Goal: Navigation & Orientation: Find specific page/section

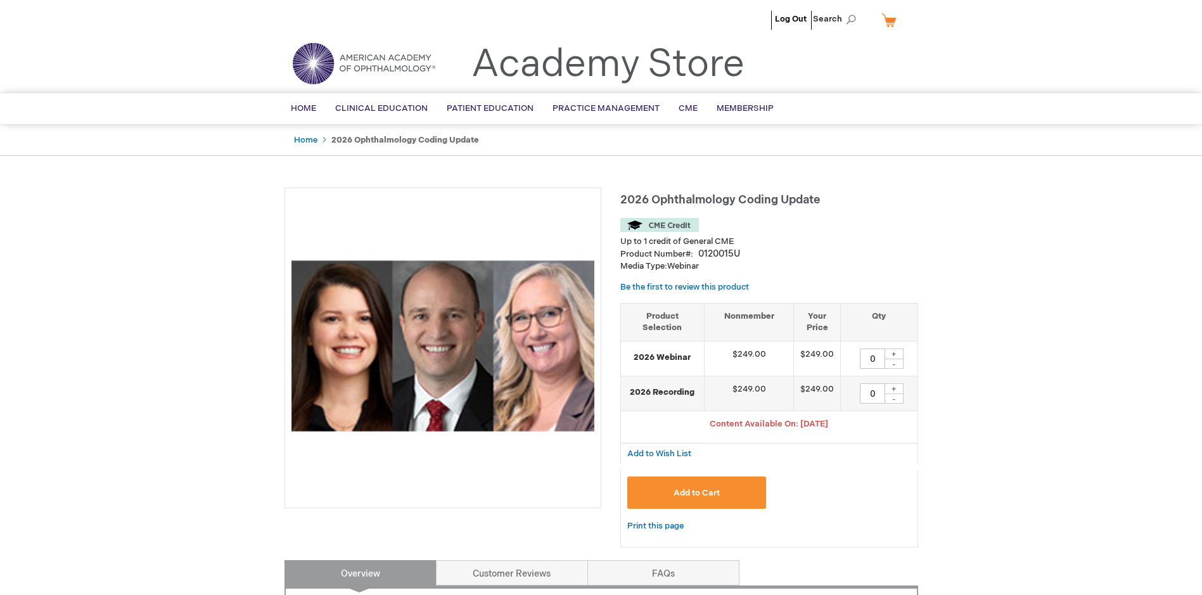
type input "0"
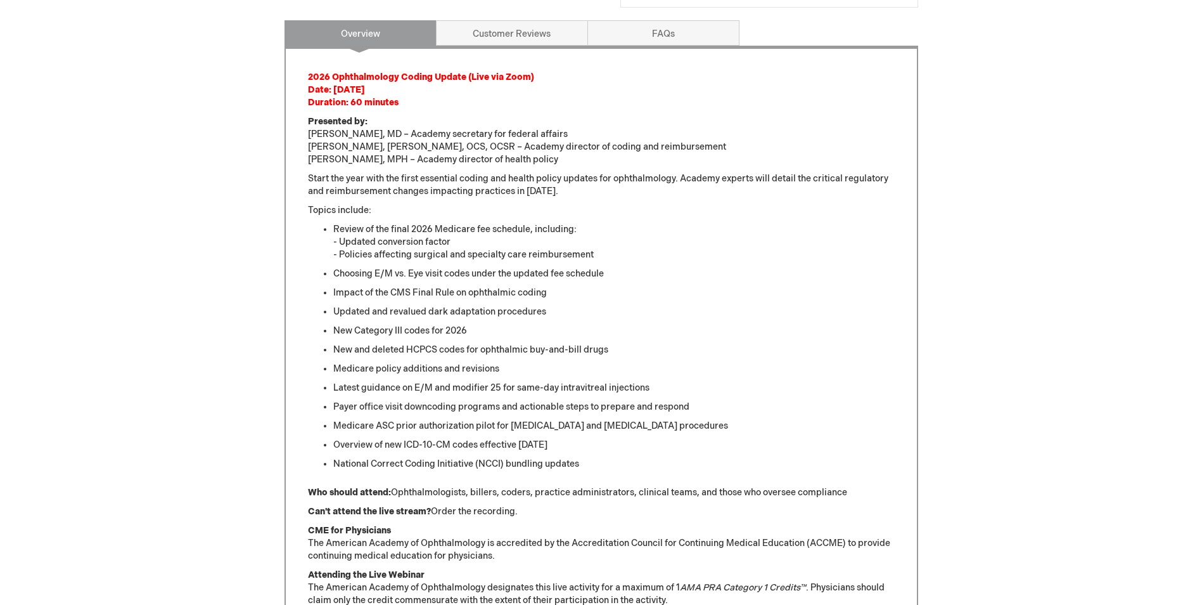
scroll to position [507, 0]
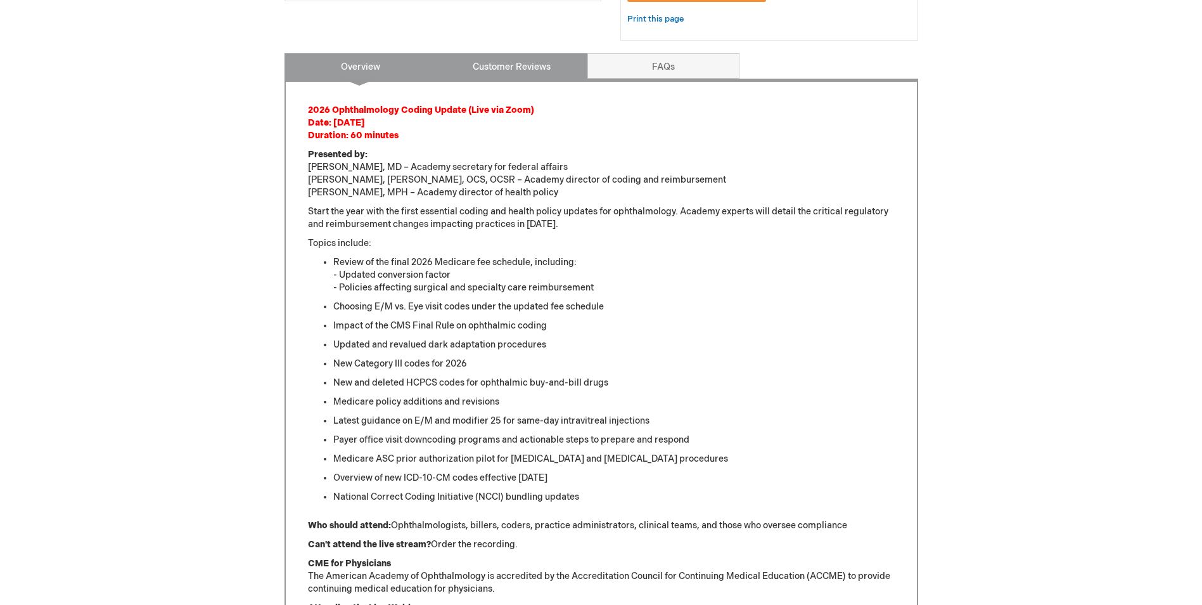
click at [507, 74] on link "Customer Reviews" at bounding box center [512, 65] width 152 height 25
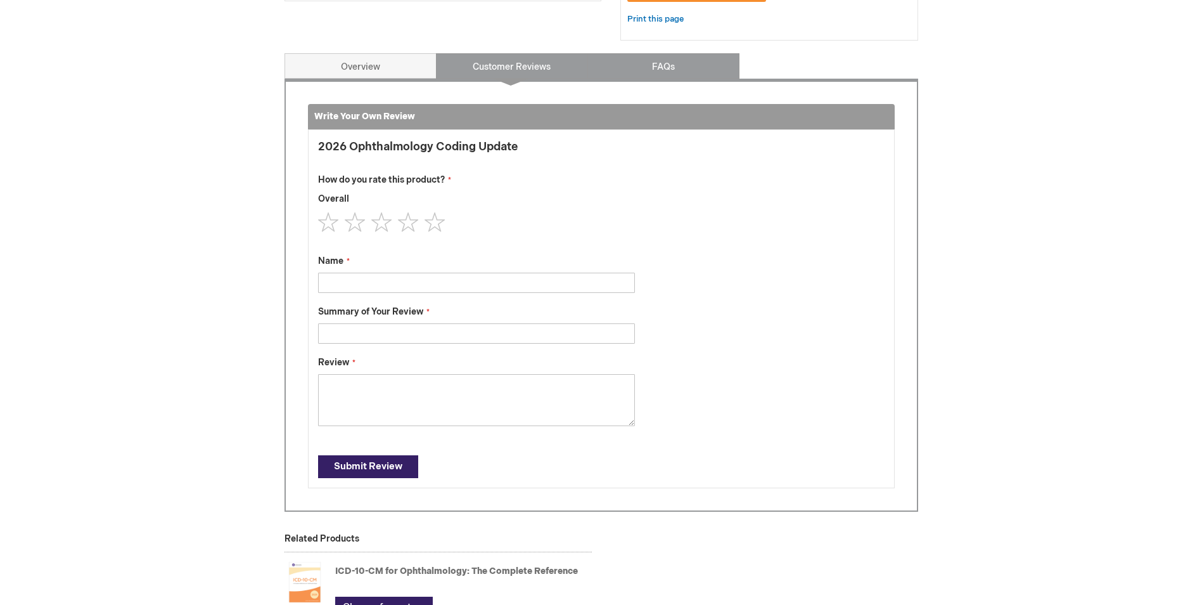
click at [616, 67] on link "FAQs" at bounding box center [664, 65] width 152 height 25
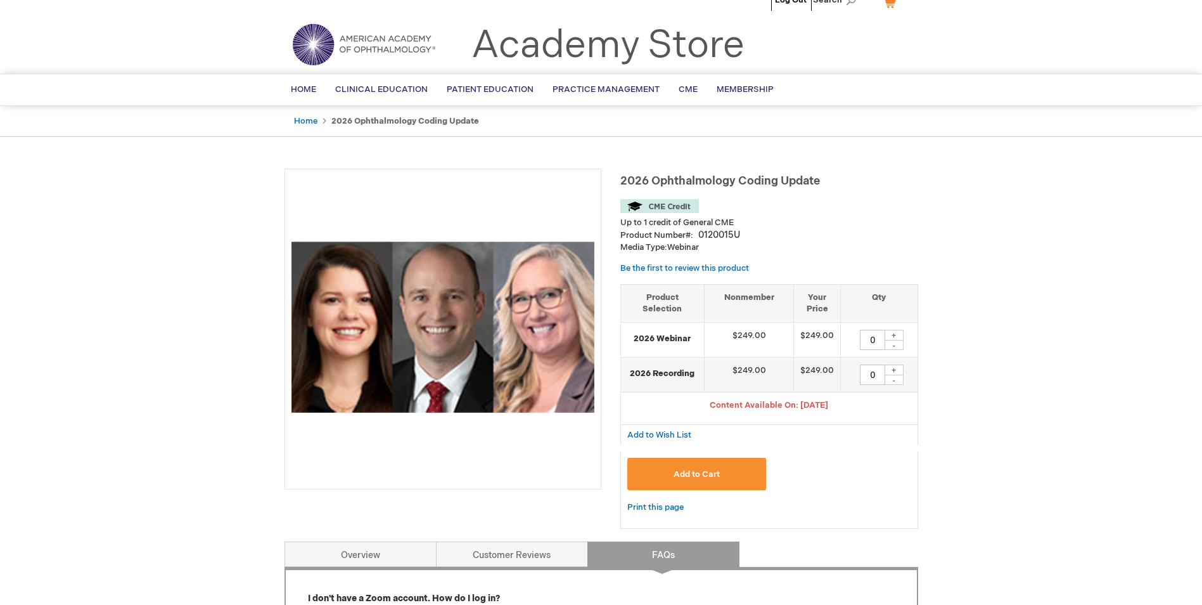
scroll to position [0, 0]
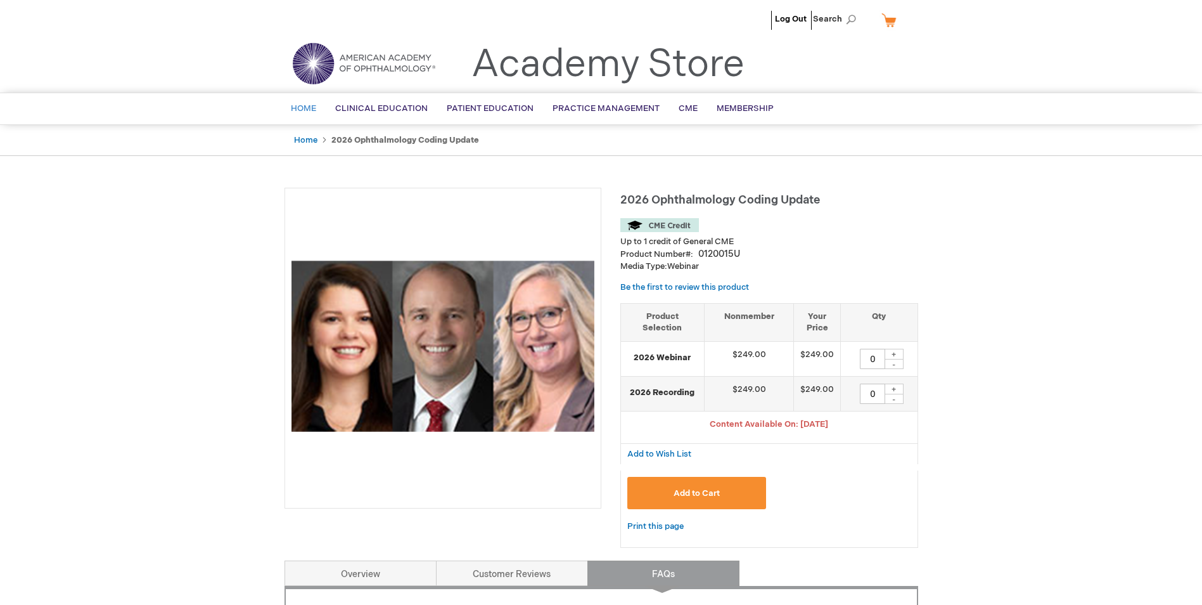
click at [299, 107] on span "Home" at bounding box center [303, 108] width 25 height 10
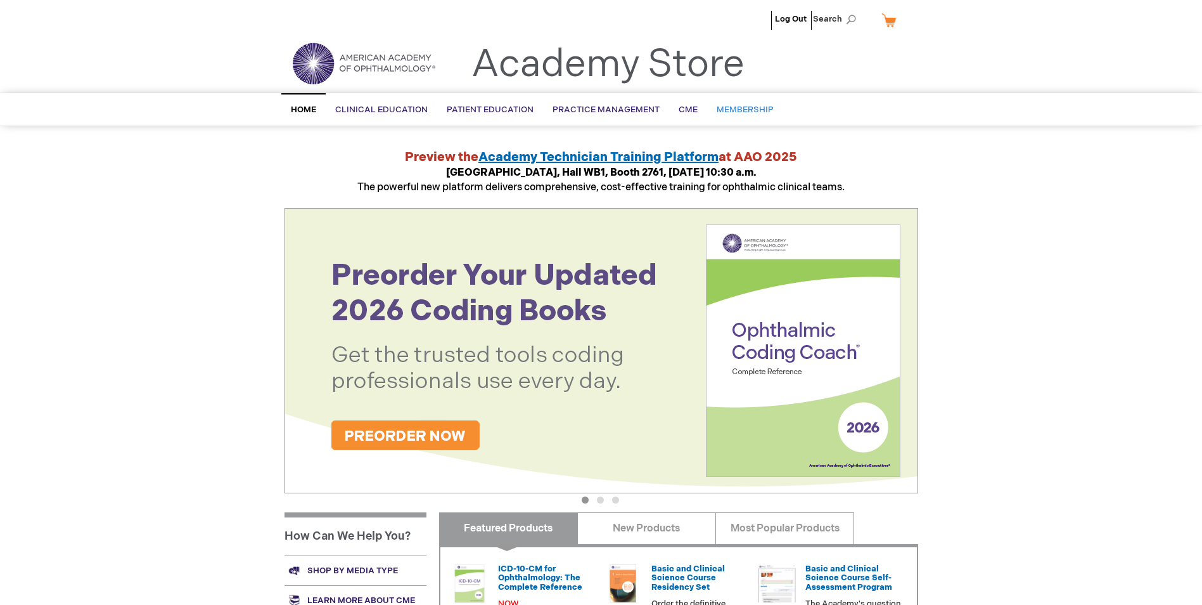
click at [738, 107] on span "Membership" at bounding box center [745, 110] width 57 height 10
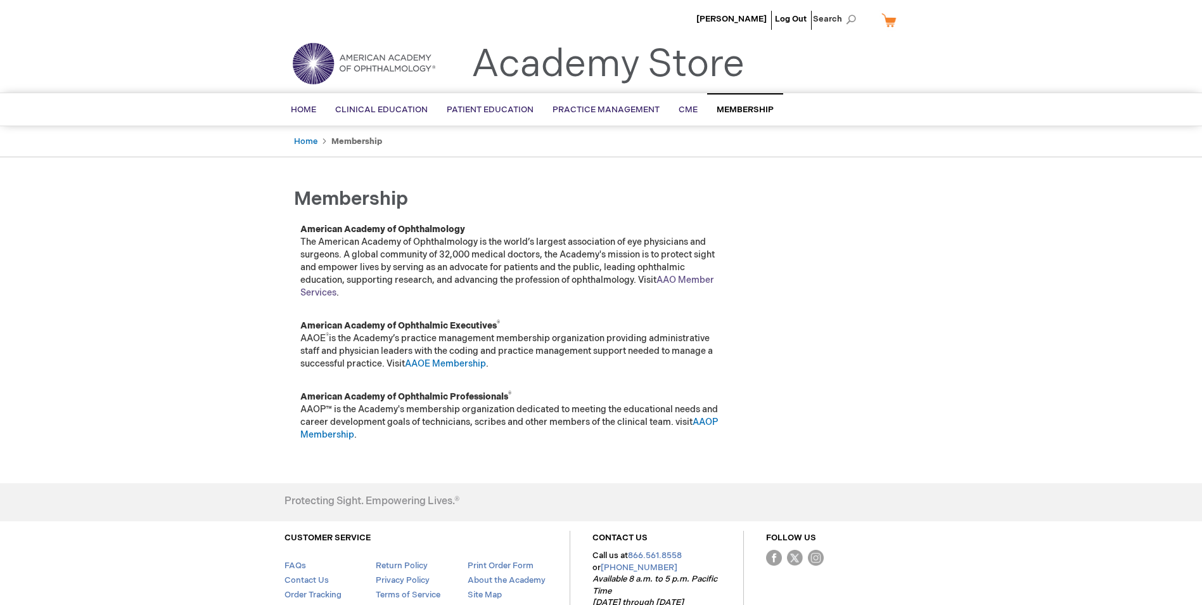
click at [692, 277] on link "AAO Member Services" at bounding box center [507, 285] width 414 height 23
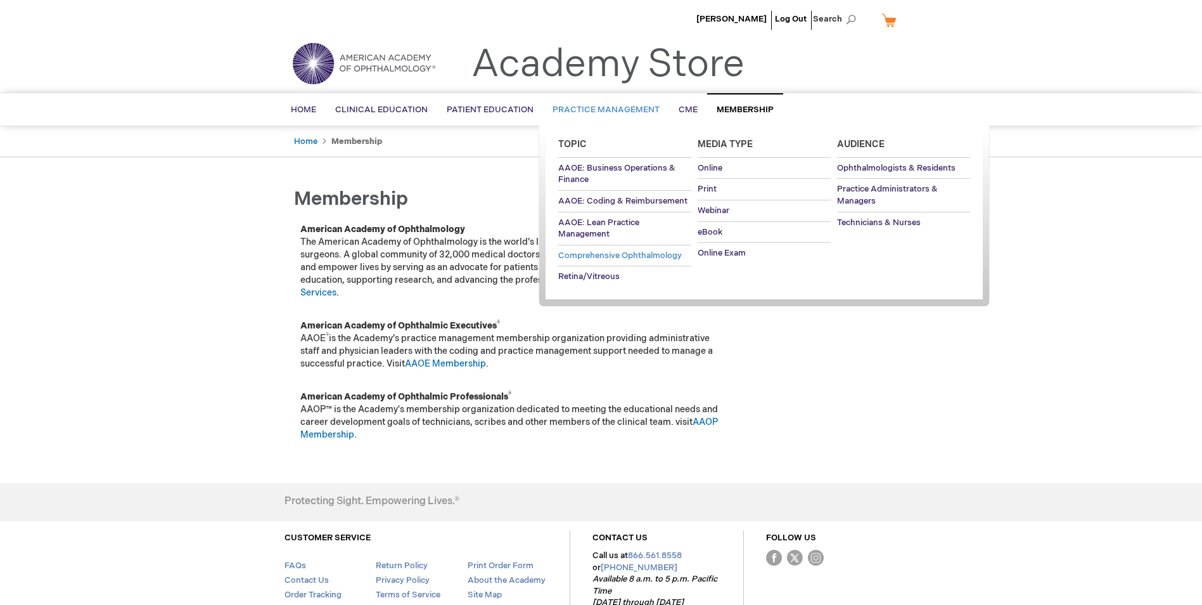
click at [588, 256] on span "Comprehensive Ophthalmology" at bounding box center [620, 255] width 124 height 10
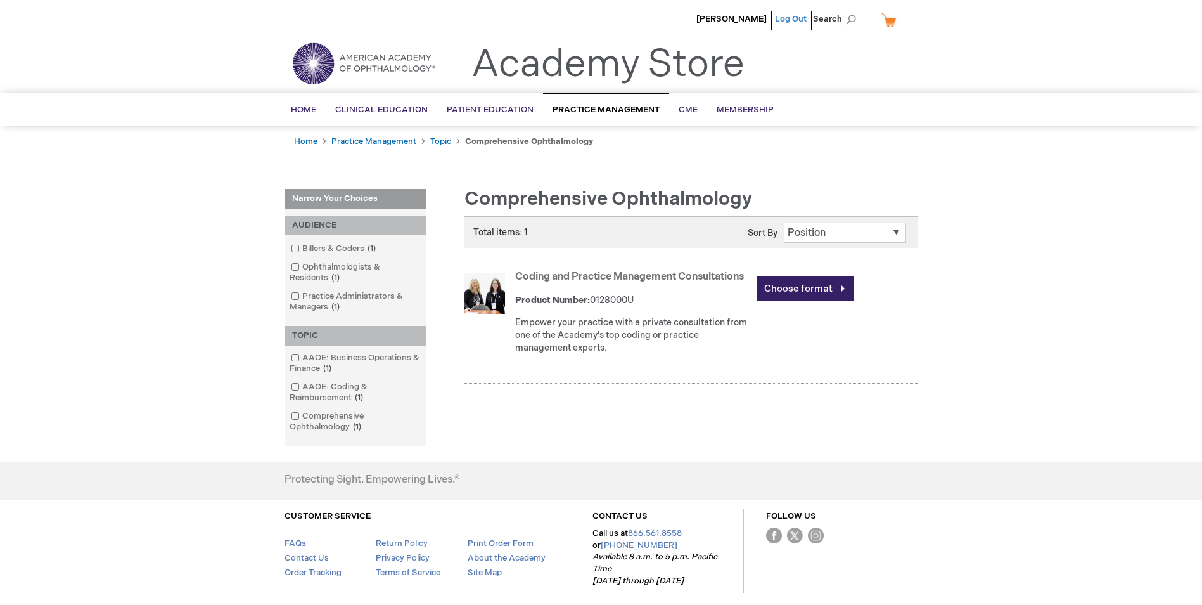
click at [794, 20] on link "Log Out" at bounding box center [791, 19] width 32 height 10
